Goal: Task Accomplishment & Management: Use online tool/utility

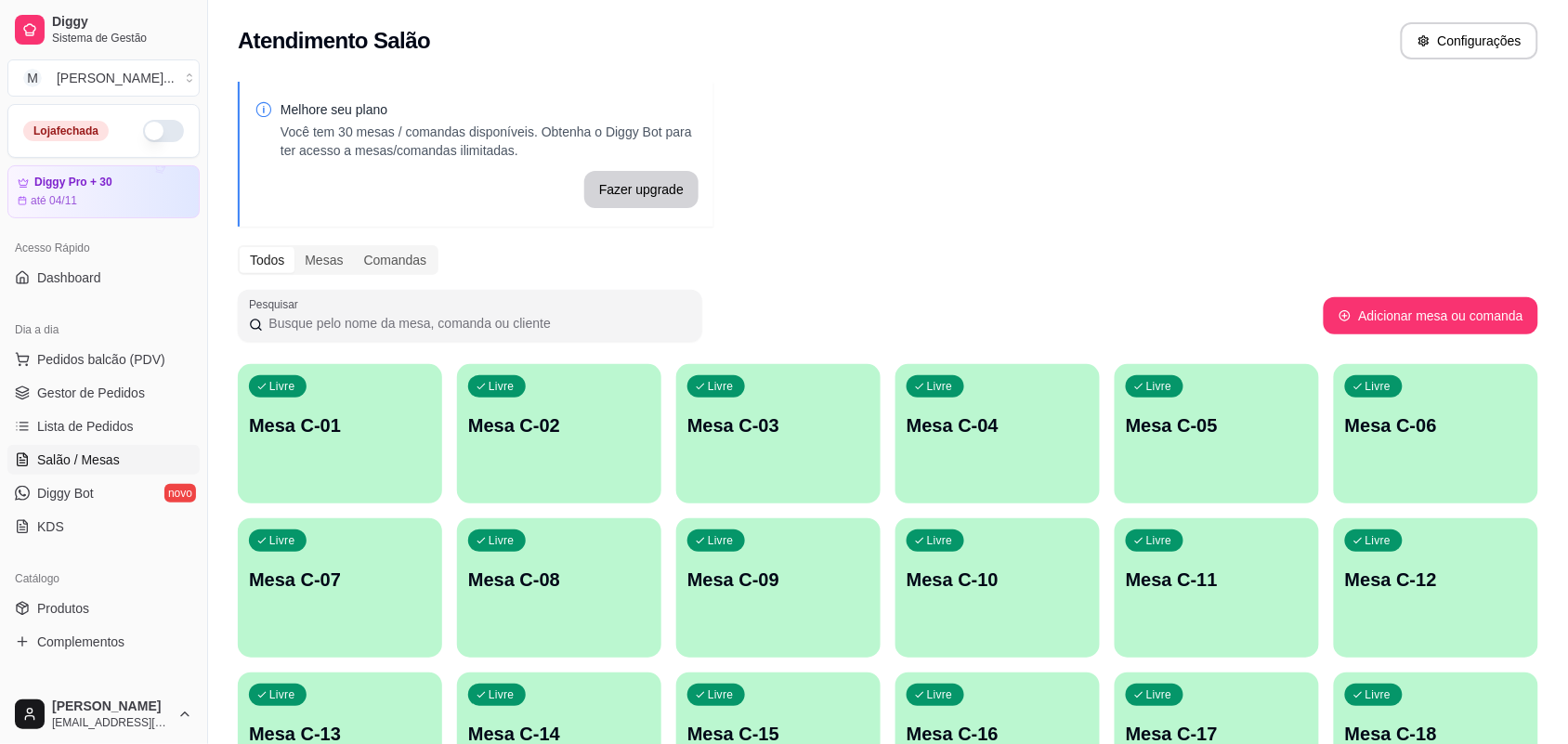
click at [344, 363] on div "Melhore seu plano Você tem 30 mesas / comandas disponíveis. Obtenha o Diggy Bot…" at bounding box center [887, 607] width 1359 height 1072
click at [342, 391] on div "Livre Mesa C-01" at bounding box center [339, 422] width 204 height 117
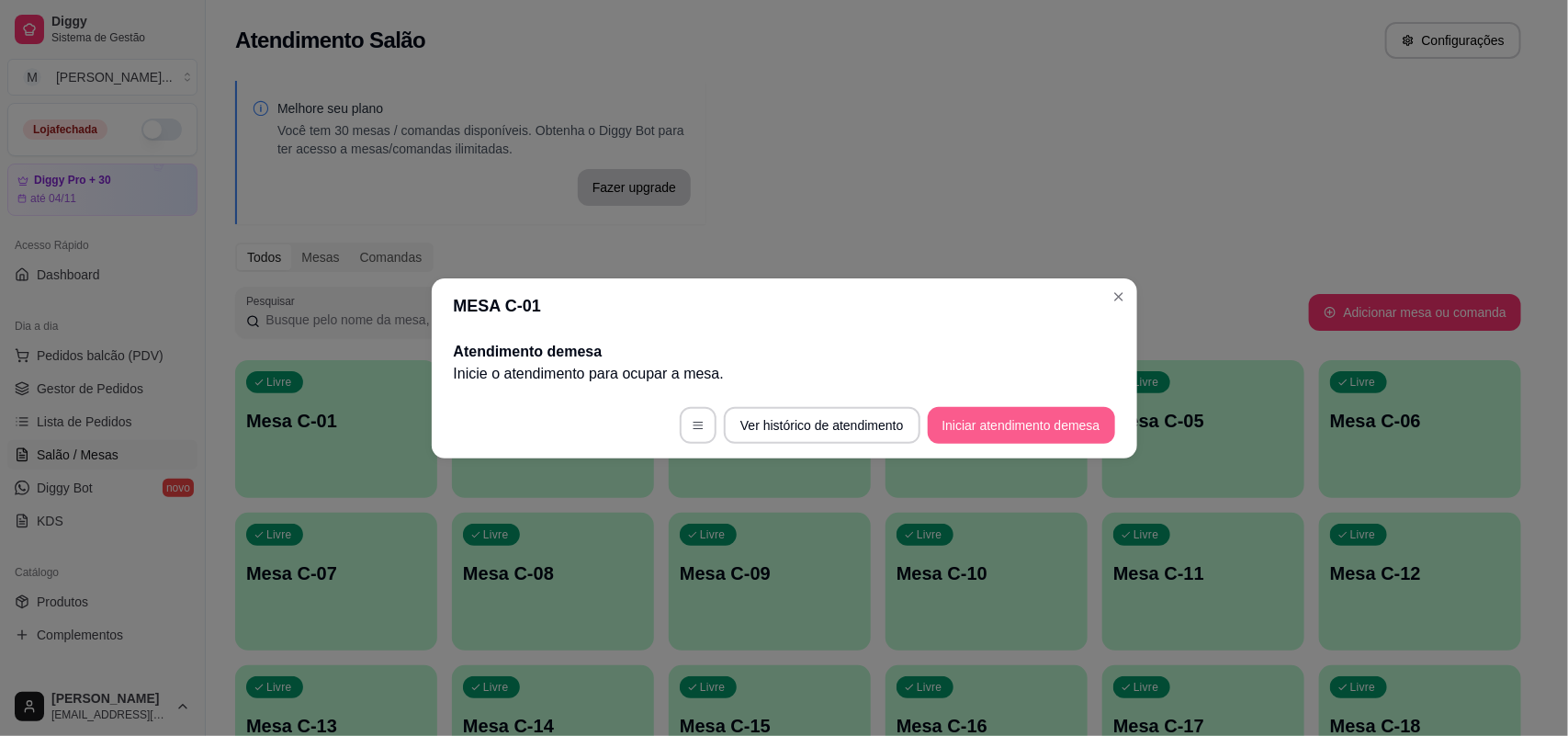
click at [946, 416] on button "Iniciar atendimento de mesa" at bounding box center [1022, 425] width 187 height 37
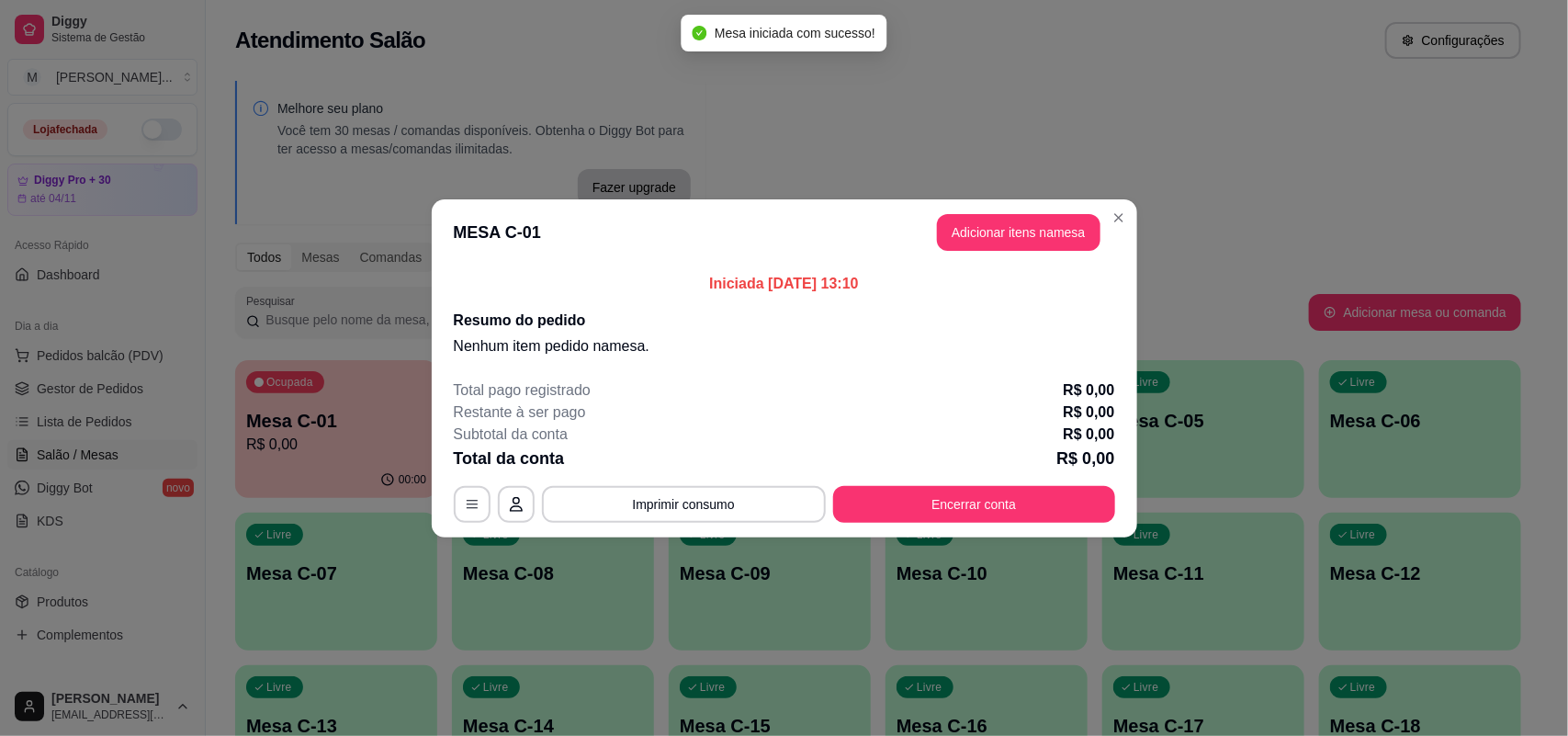
click at [1018, 232] on button "Adicionar itens na mesa" at bounding box center [1019, 232] width 164 height 37
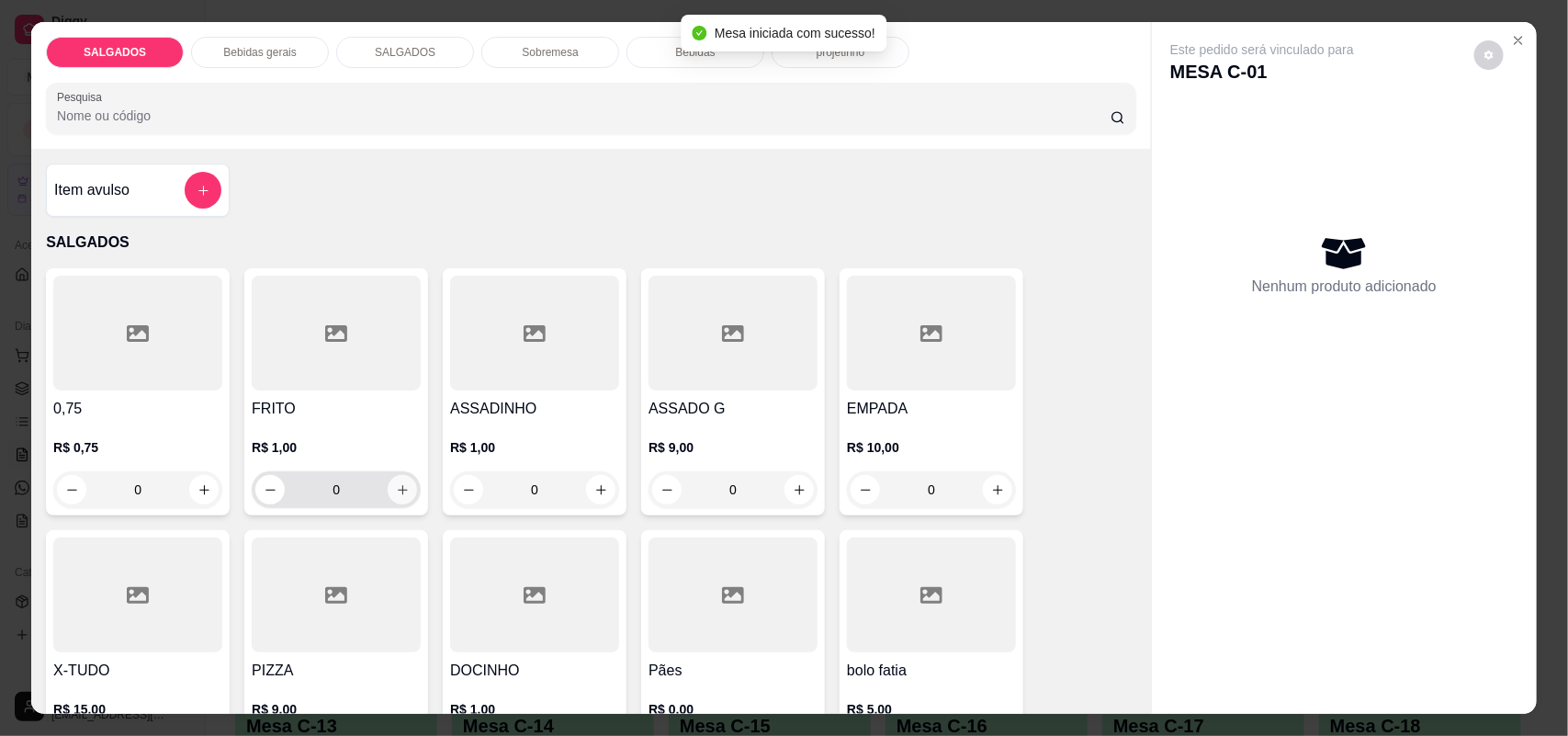
click at [400, 485] on icon "increase-product-quantity" at bounding box center [402, 490] width 14 height 14
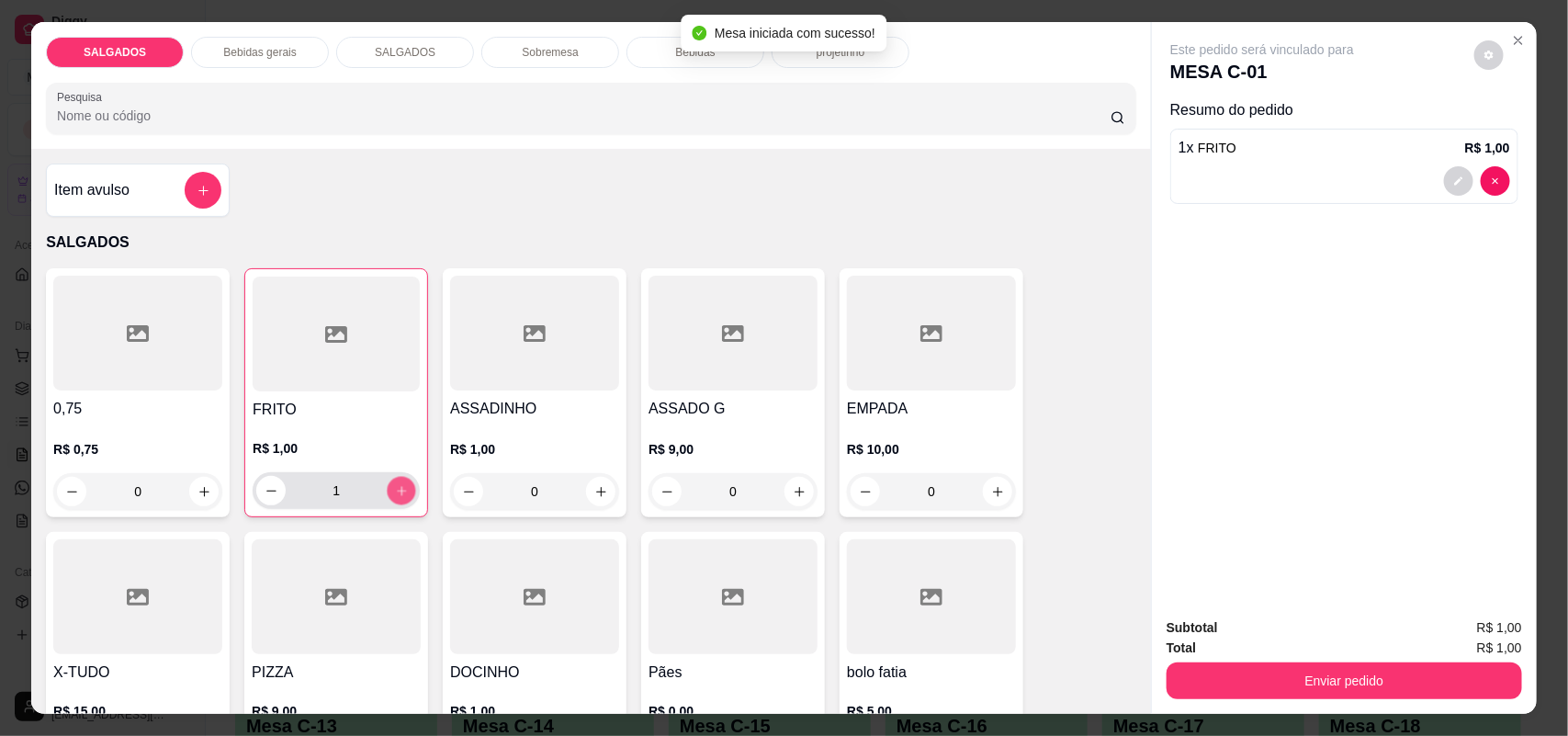
click at [400, 485] on button "increase-product-quantity" at bounding box center [401, 492] width 28 height 28
click at [400, 485] on button "increase-product-quantity" at bounding box center [401, 491] width 29 height 29
click at [400, 485] on button "increase-product-quantity" at bounding box center [401, 492] width 28 height 28
click at [400, 485] on button "increase-product-quantity" at bounding box center [401, 491] width 29 height 29
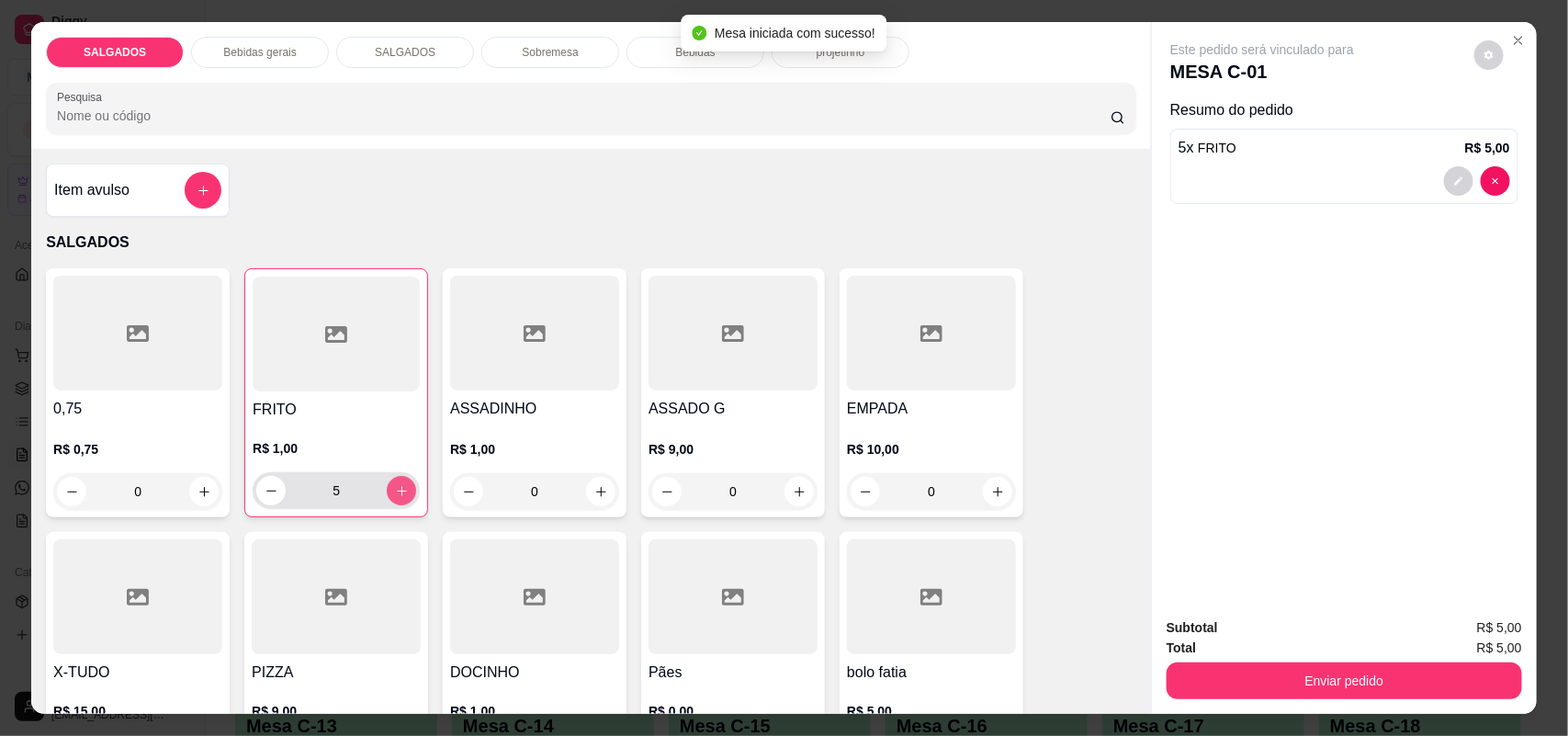
type input "6"
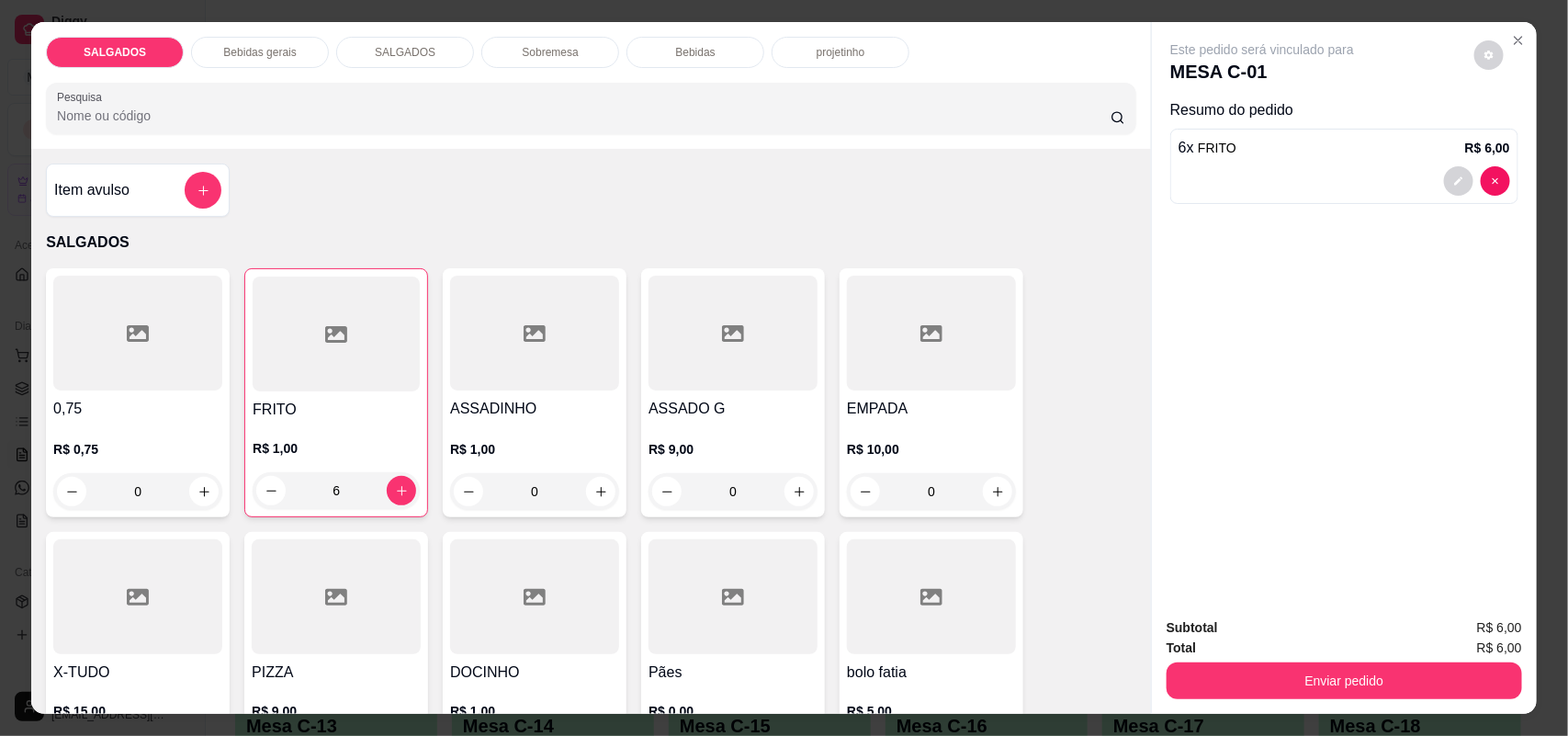
click at [223, 45] on p "Bebidas gerais" at bounding box center [259, 53] width 73 height 15
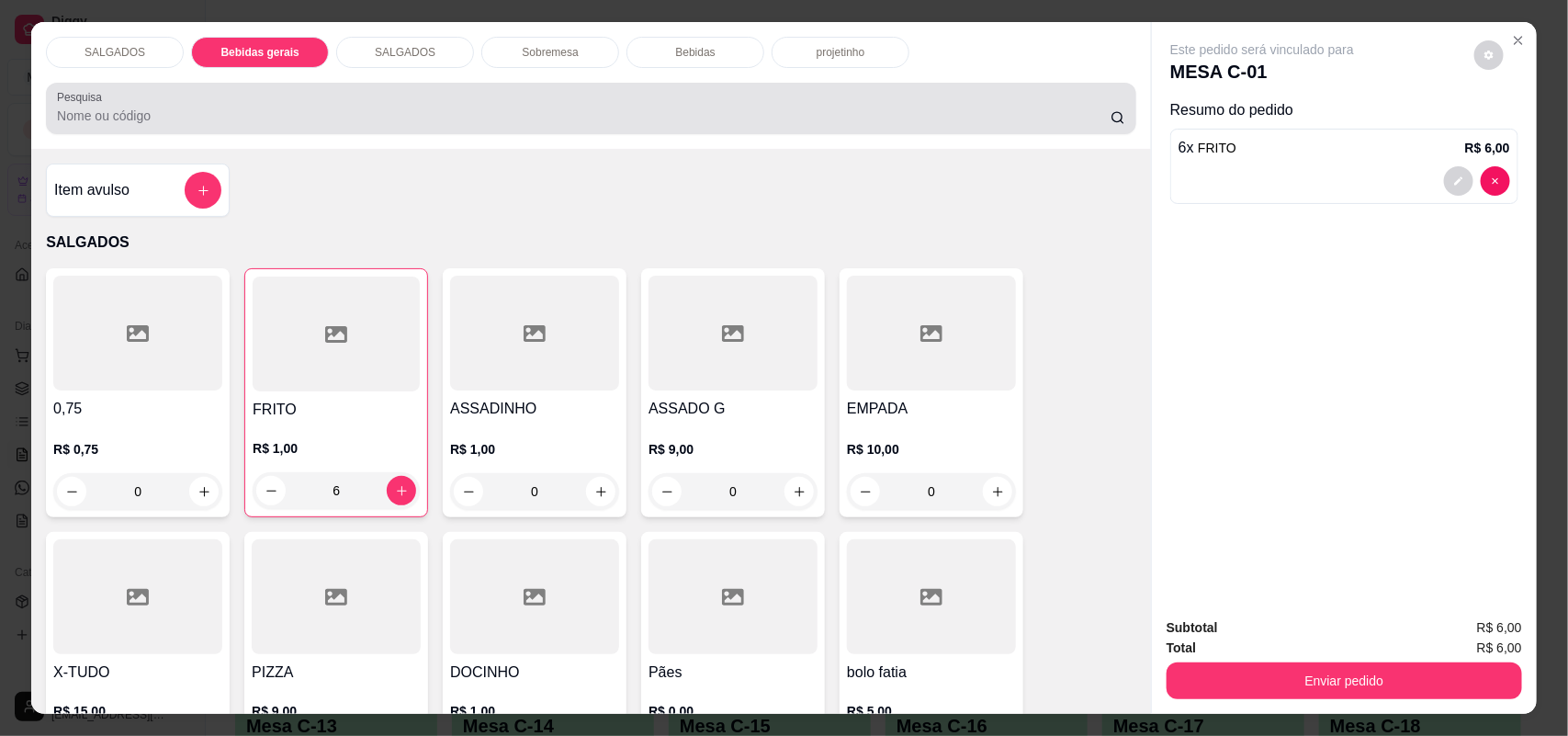
scroll to position [37, 0]
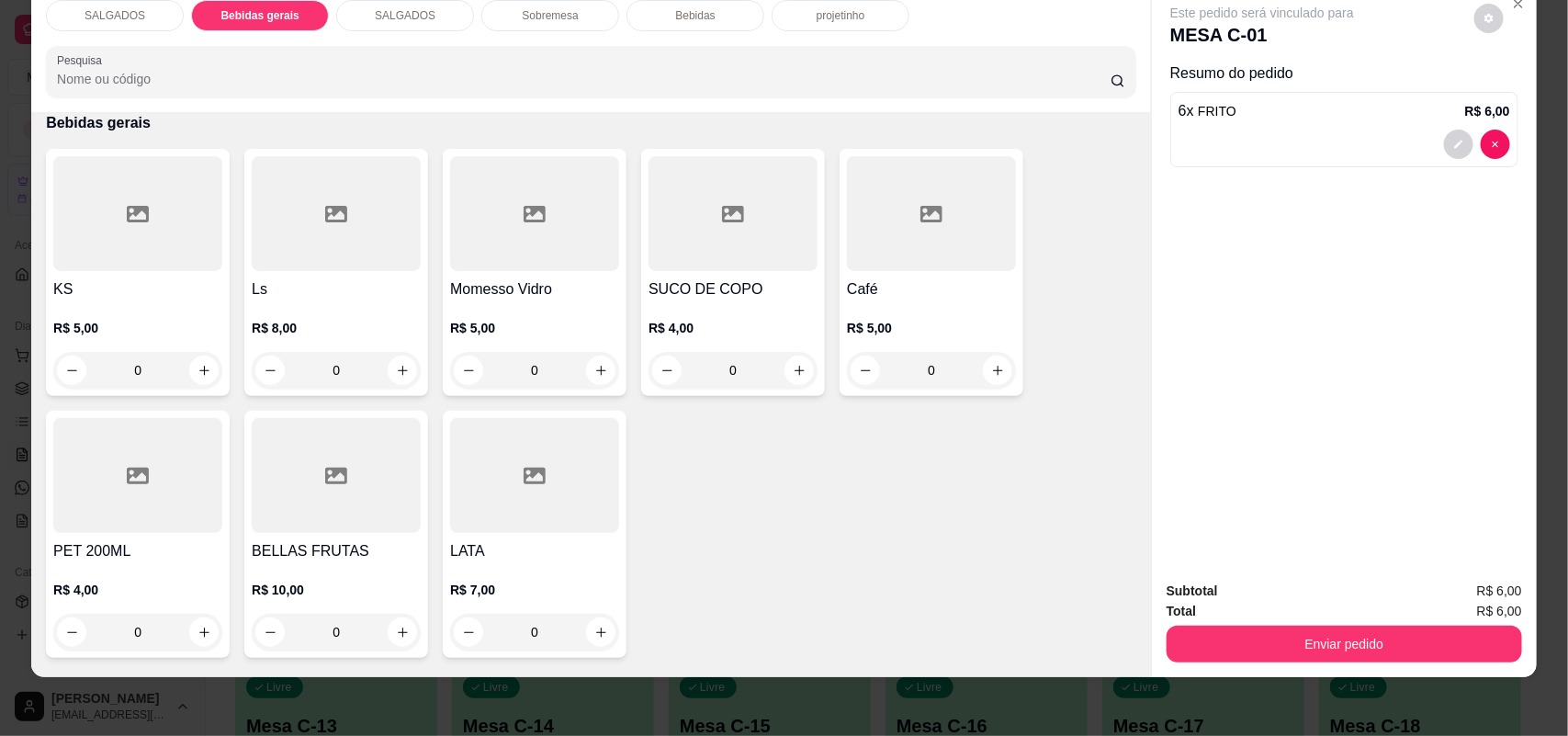
click at [138, 248] on div at bounding box center [137, 213] width 169 height 115
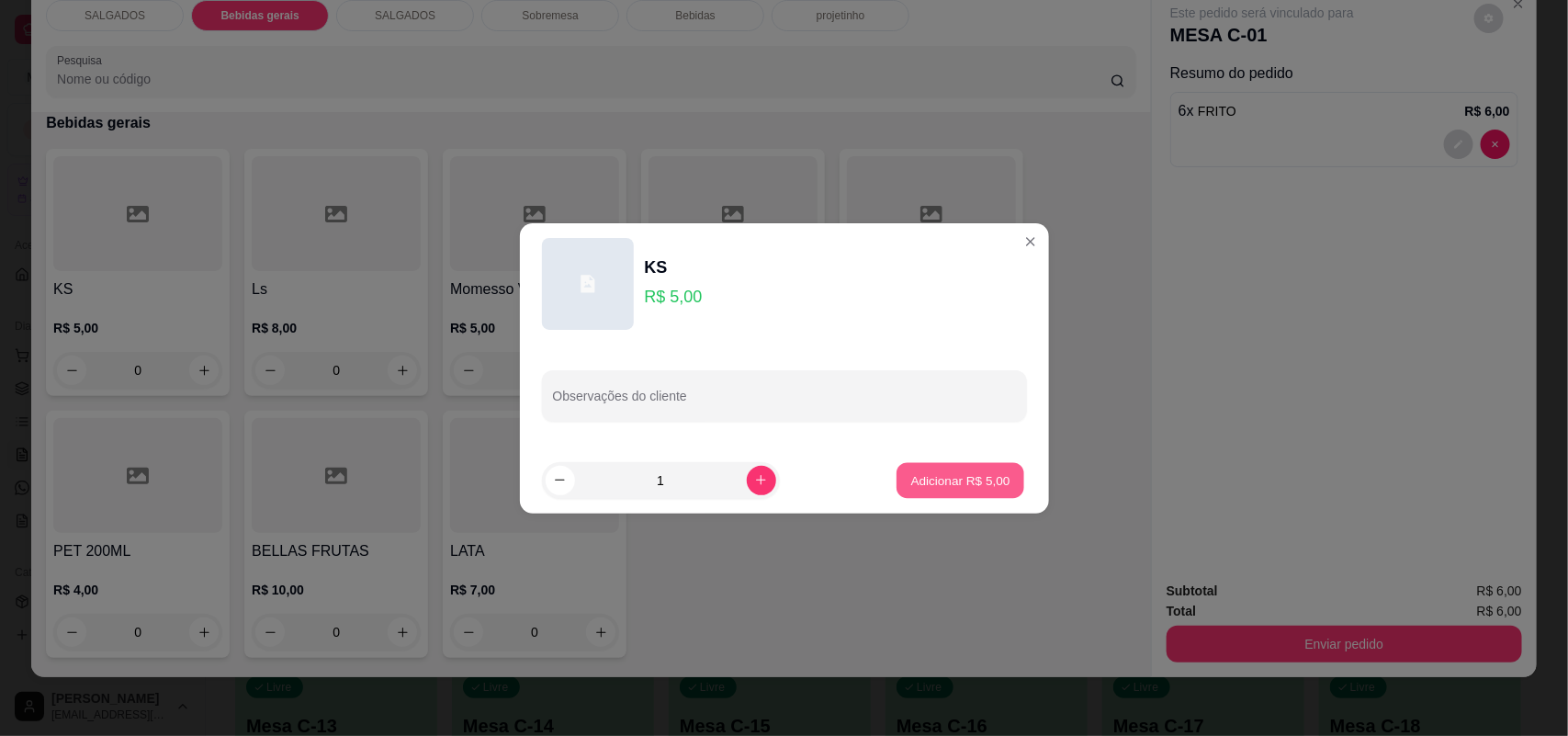
click at [917, 496] on button "Adicionar R$ 5,00" at bounding box center [960, 480] width 128 height 36
type input "1"
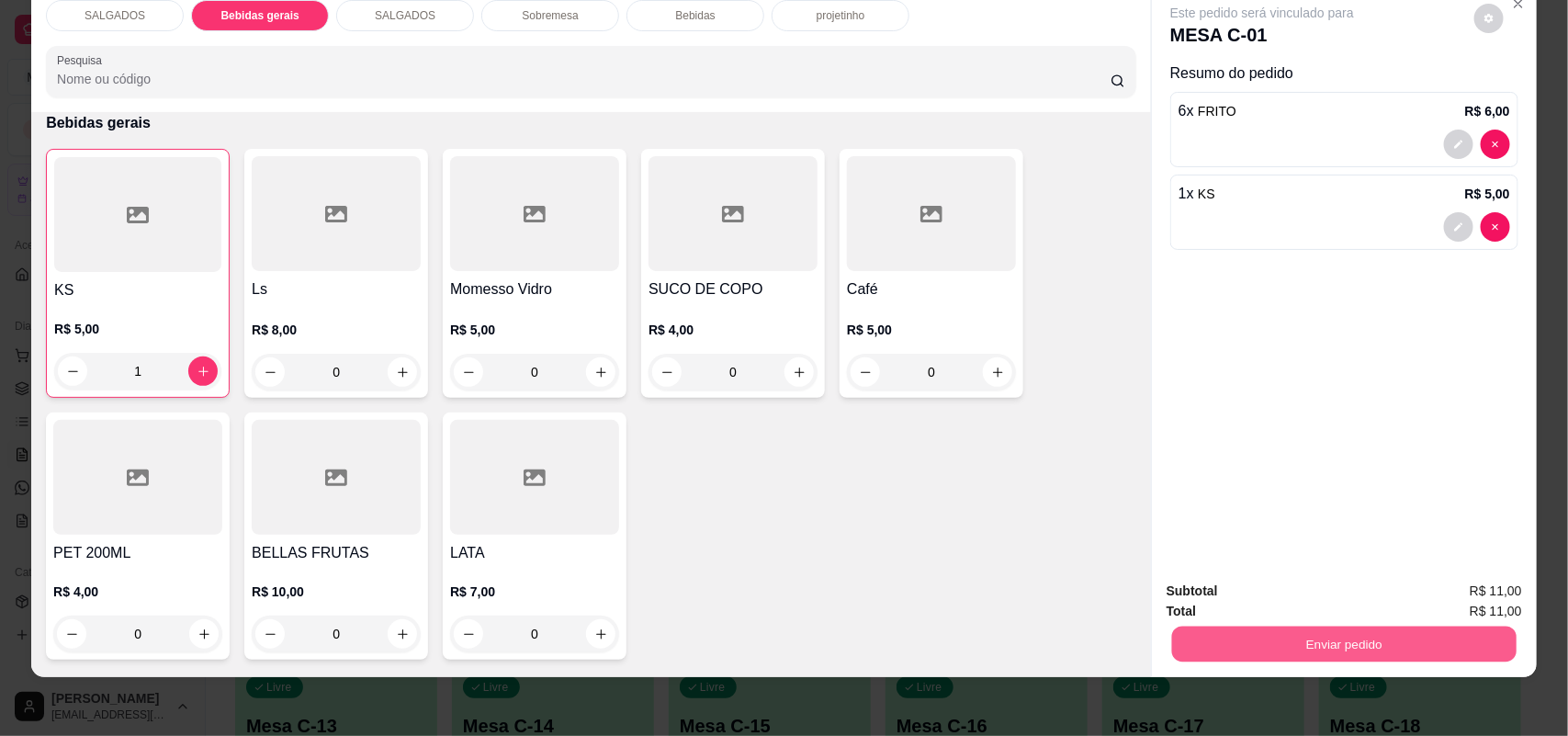
click at [1301, 640] on button "Enviar pedido" at bounding box center [1345, 645] width 345 height 36
click at [1521, 596] on button "Enviar pedido" at bounding box center [1473, 599] width 101 height 34
